Goal: Check status: Check status

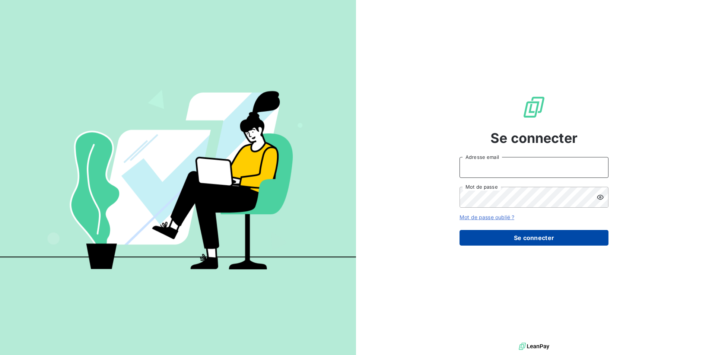
type input "[EMAIL_ADDRESS][DOMAIN_NAME]"
click at [512, 238] on button "Se connecter" at bounding box center [534, 238] width 149 height 16
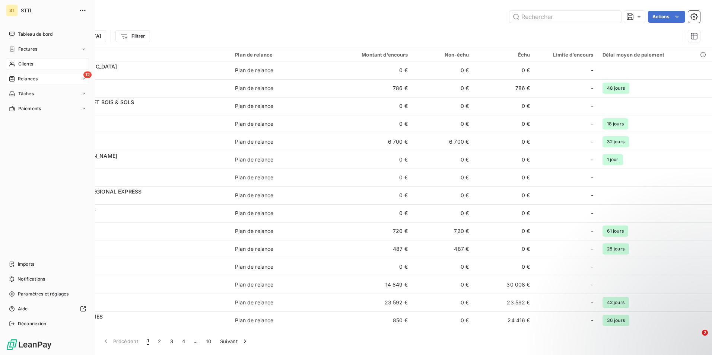
click at [14, 77] on icon at bounding box center [12, 79] width 6 height 6
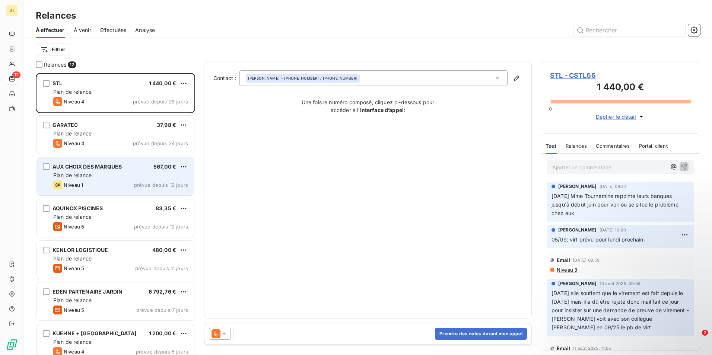
scroll to position [219, 0]
